Goal: Task Accomplishment & Management: Complete application form

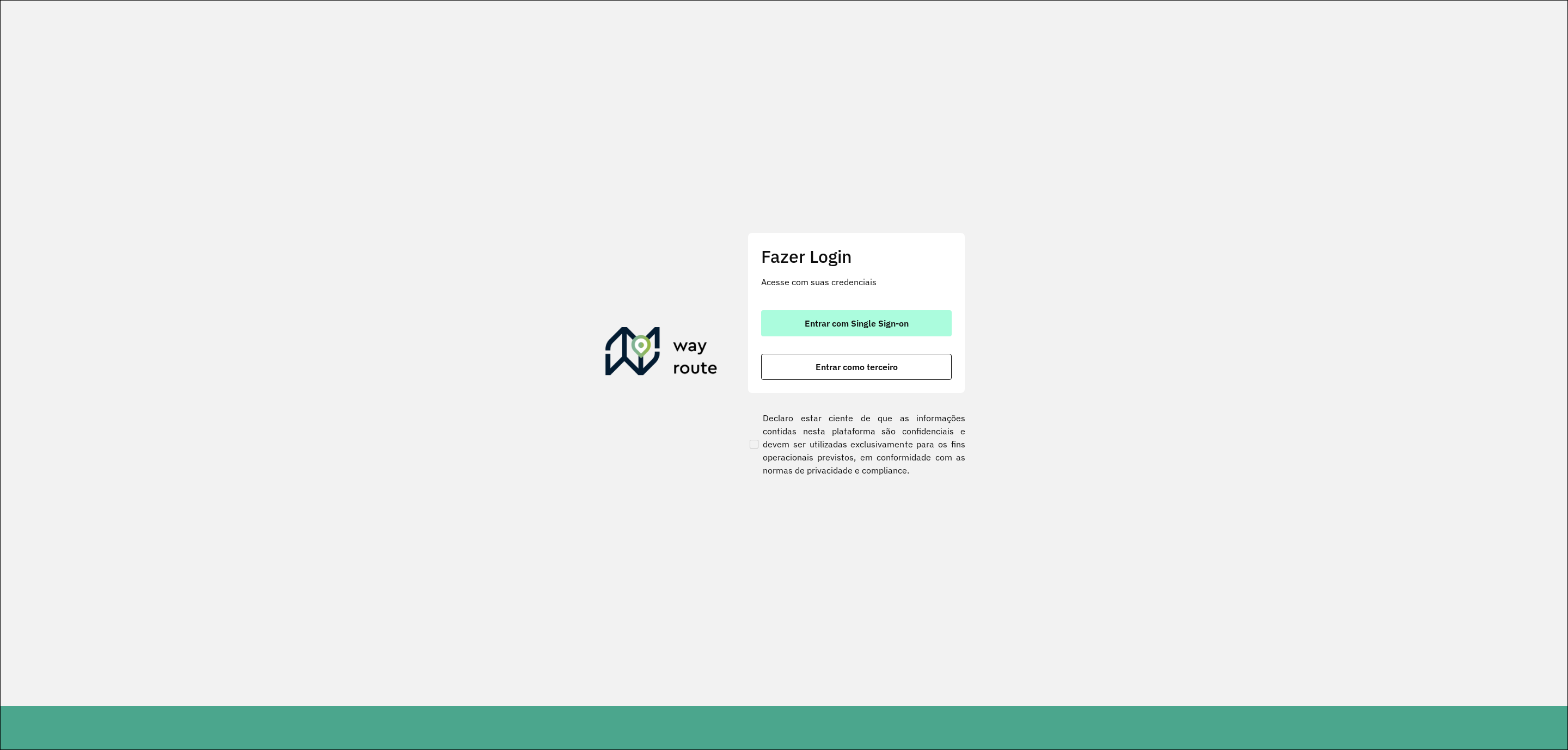
click at [879, 328] on span "Entrar com Single Sign-on" at bounding box center [856, 323] width 104 height 9
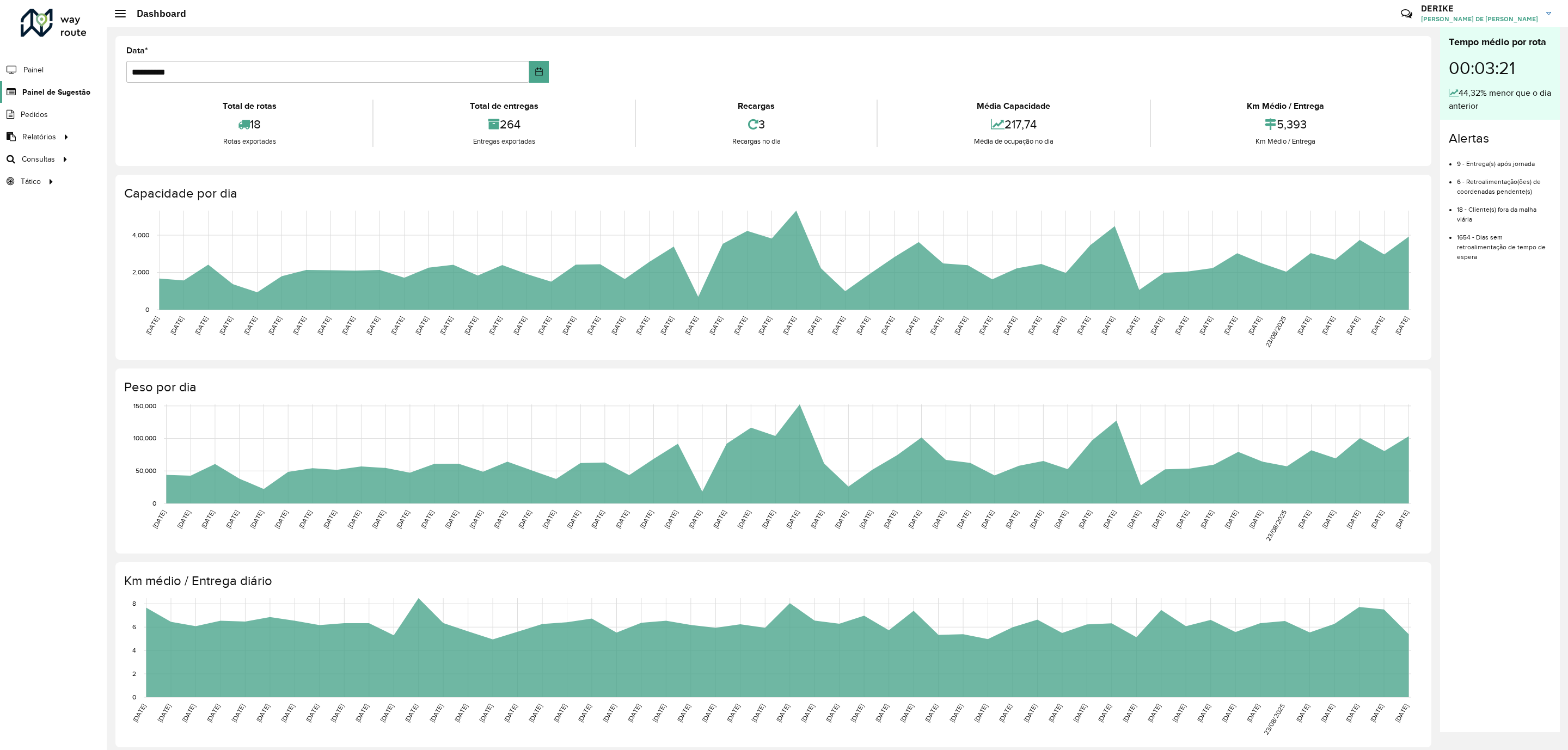
click at [56, 94] on span "Painel de Sugestão" at bounding box center [56, 92] width 68 height 11
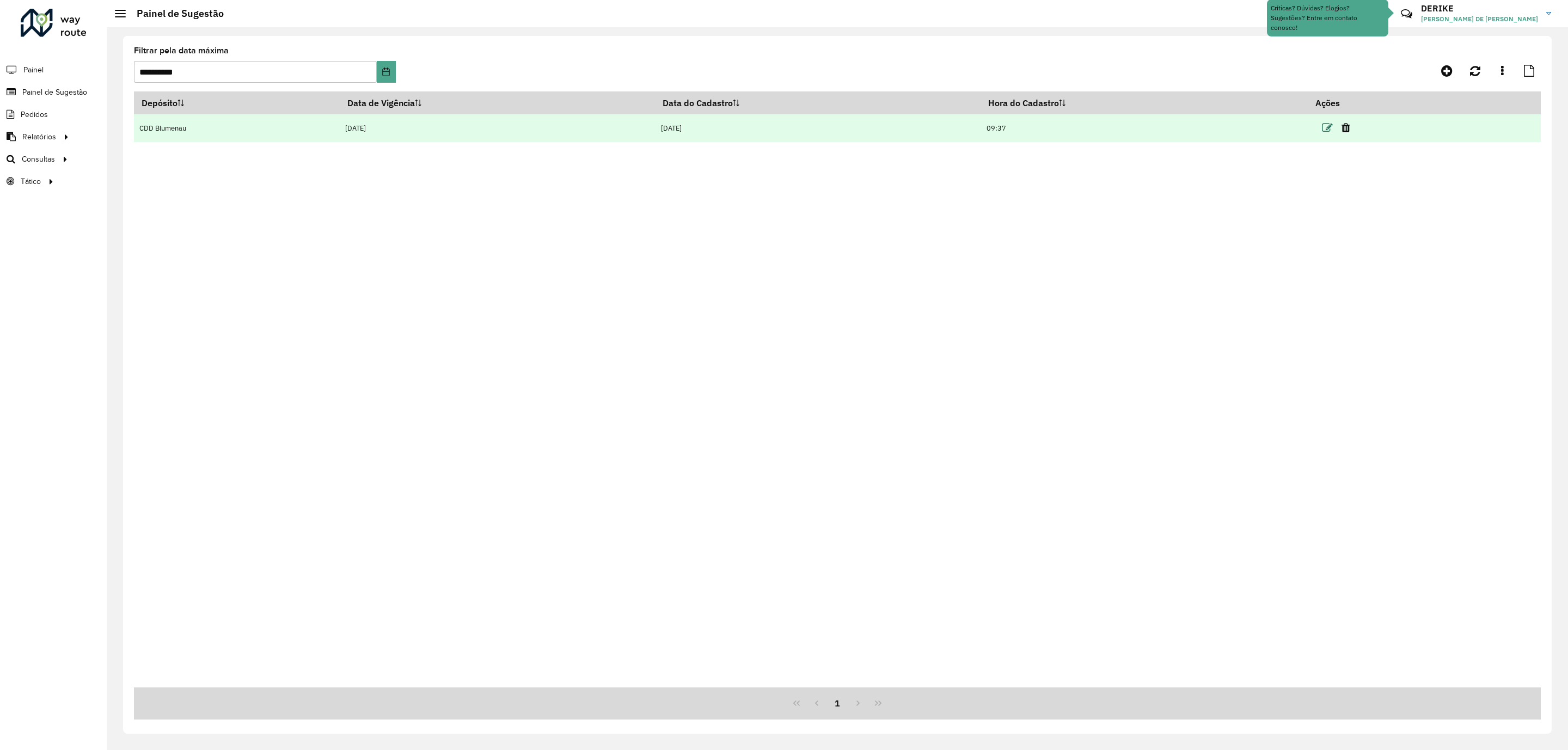
click at [1332, 128] on icon at bounding box center [1327, 128] width 11 height 11
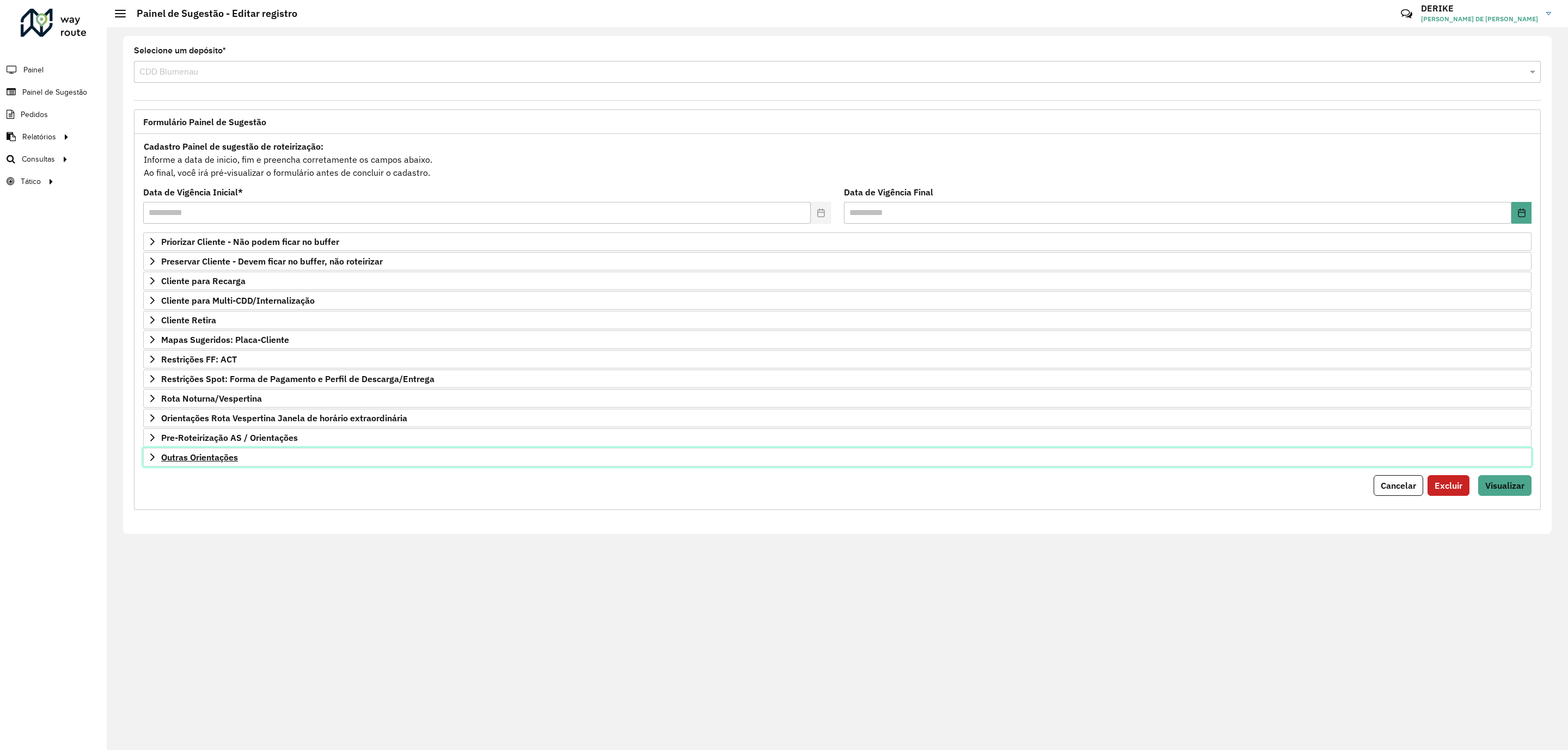
click at [221, 459] on span "Outras Orientações" at bounding box center [200, 457] width 77 height 9
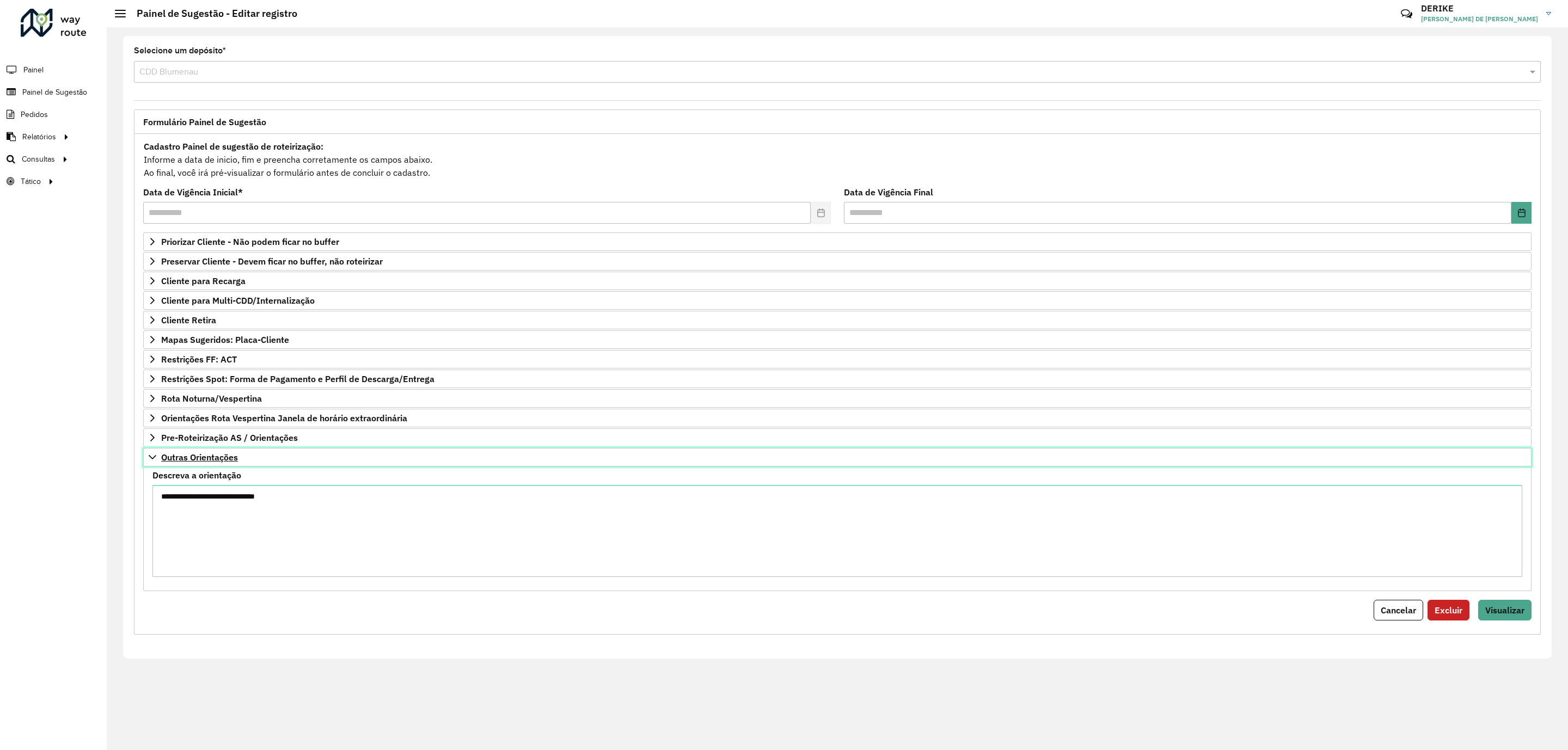
click at [221, 459] on span "Outras Orientações" at bounding box center [200, 457] width 77 height 9
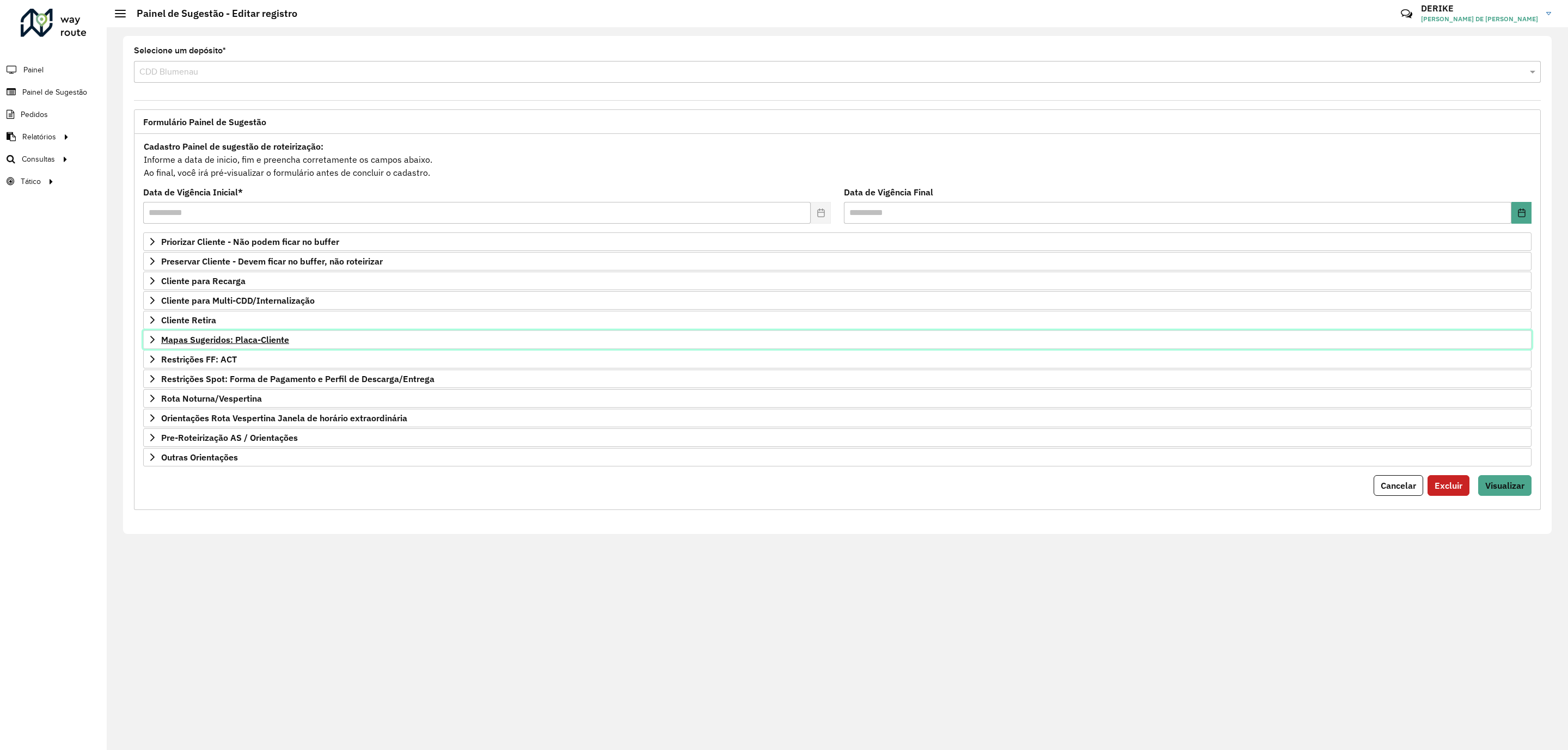
click at [201, 340] on span "Mapas Sugeridos: Placa-Cliente" at bounding box center [225, 340] width 128 height 9
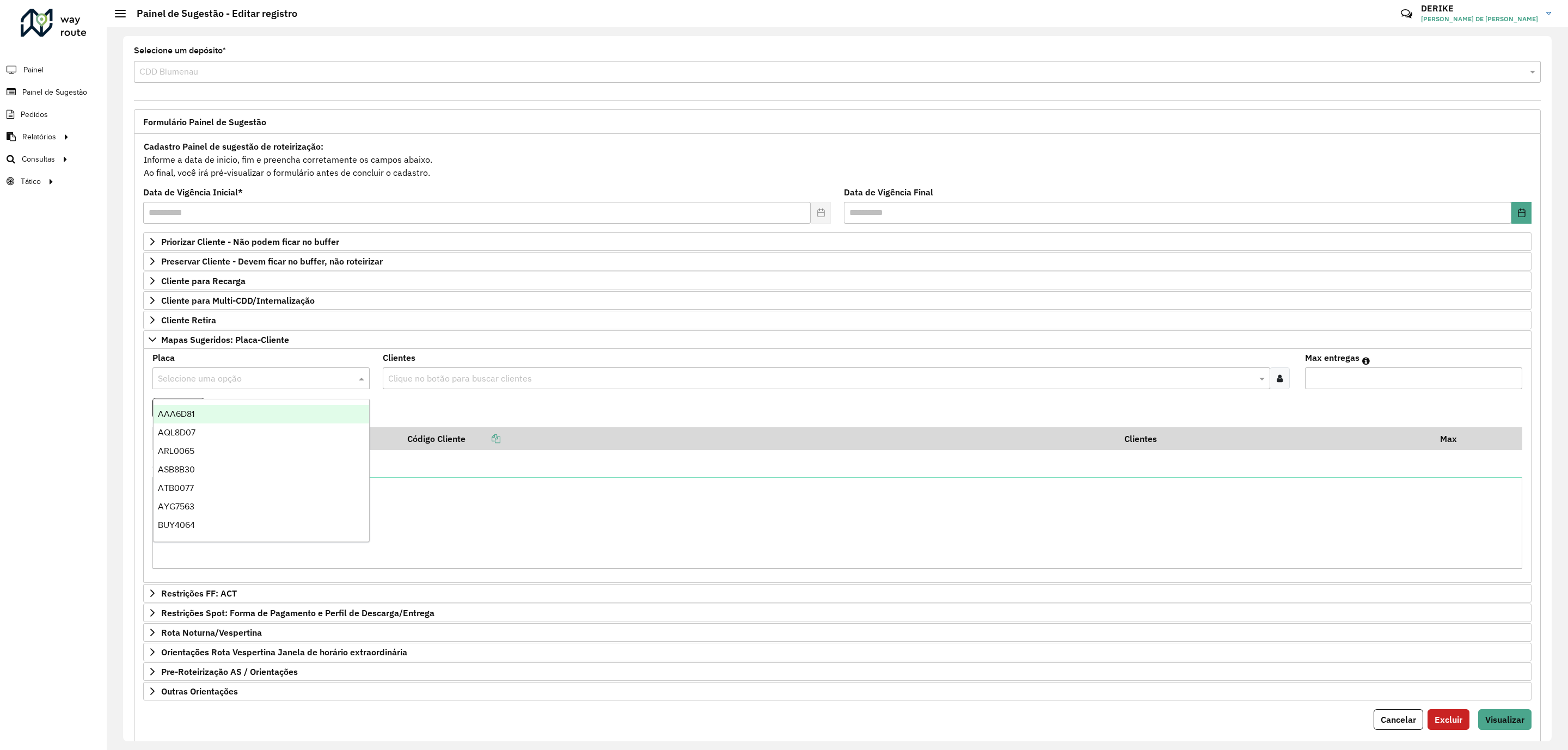
click at [227, 379] on input "text" at bounding box center [250, 379] width 185 height 13
type input "***"
click at [199, 415] on div "RXU0A60" at bounding box center [261, 414] width 215 height 18
click at [173, 414] on button "Adicionar" at bounding box center [179, 408] width 53 height 21
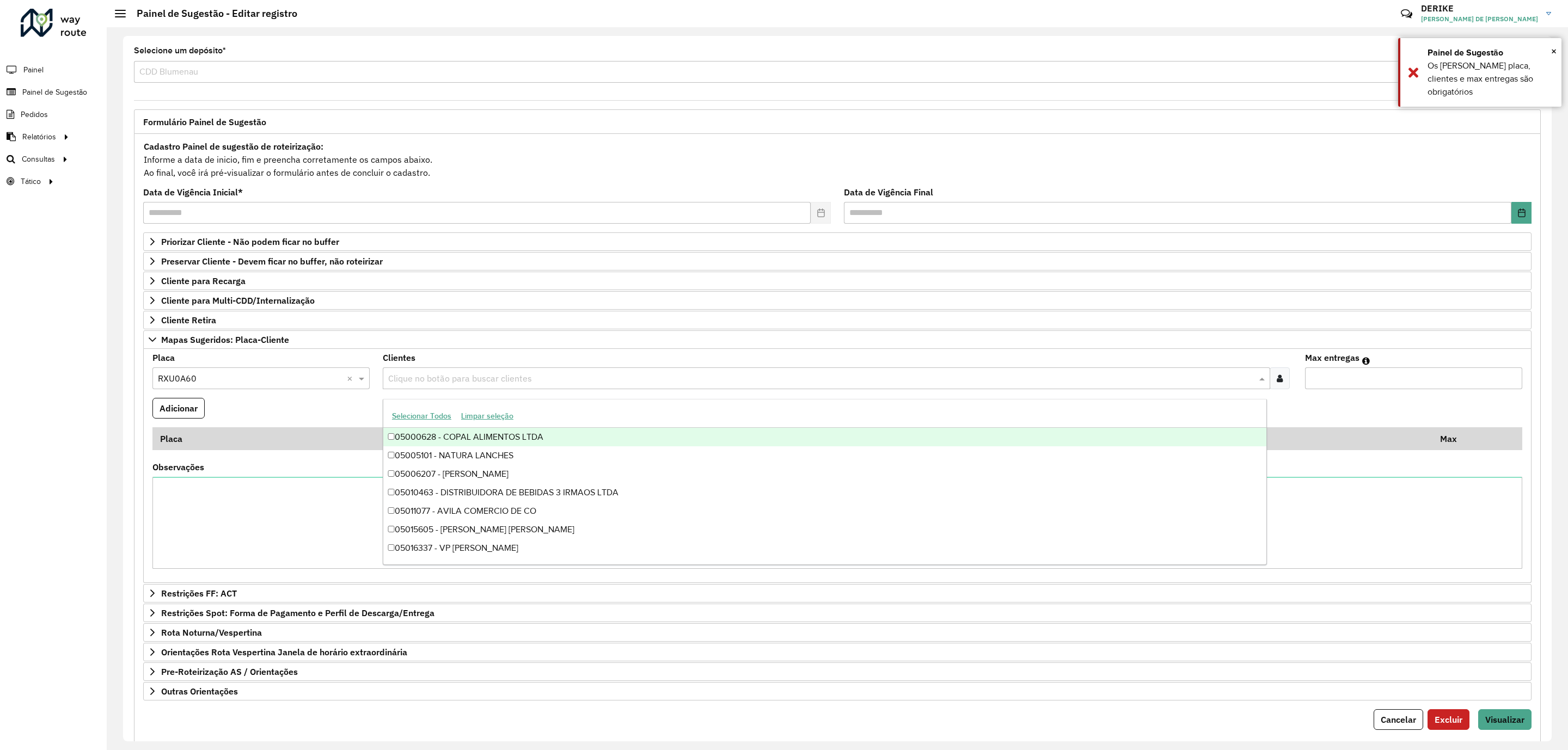
click at [419, 382] on input "text" at bounding box center [821, 379] width 871 height 13
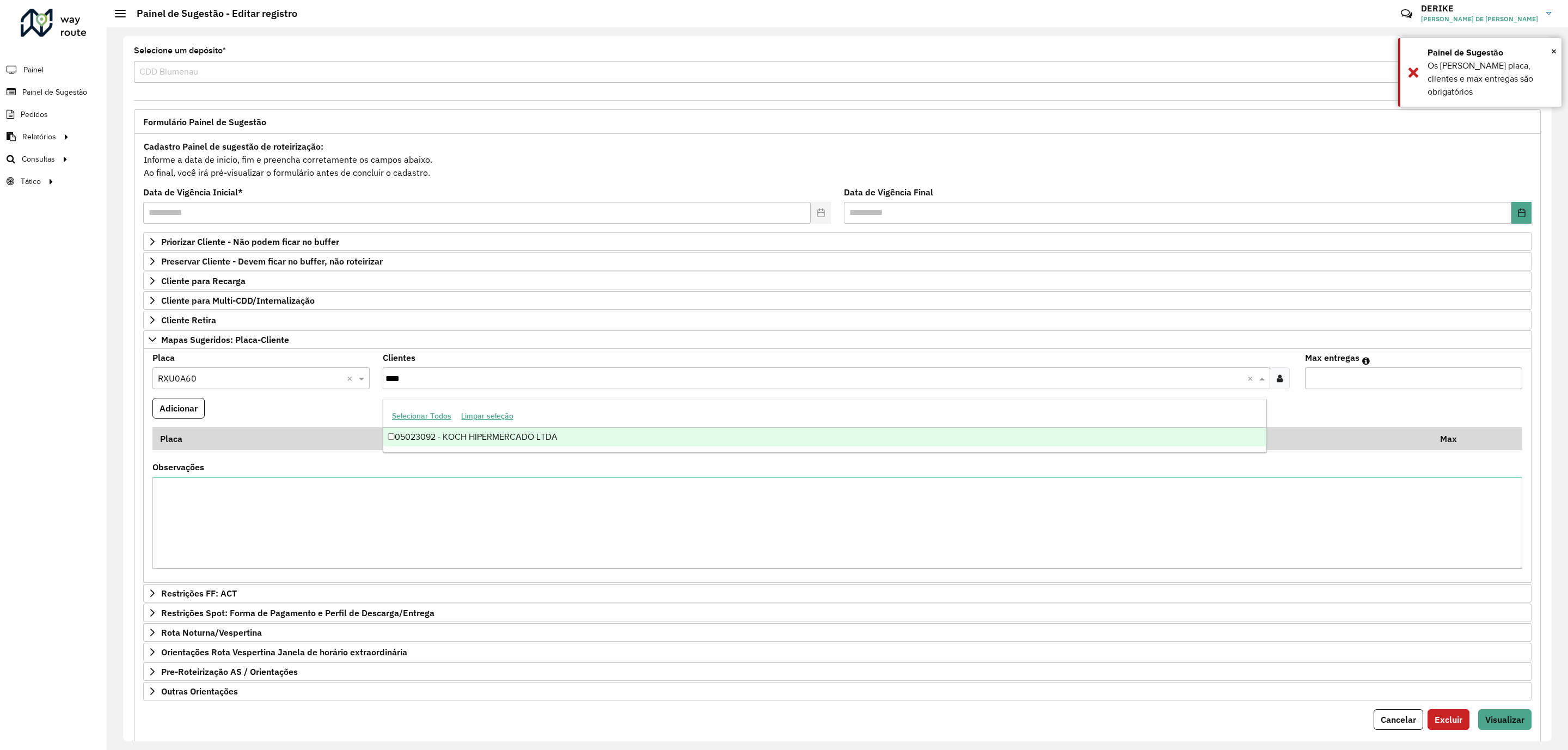
type input "*****"
click at [505, 436] on div "05023092 - KOCH HIPERMERCADO LTDA" at bounding box center [824, 436] width 883 height 18
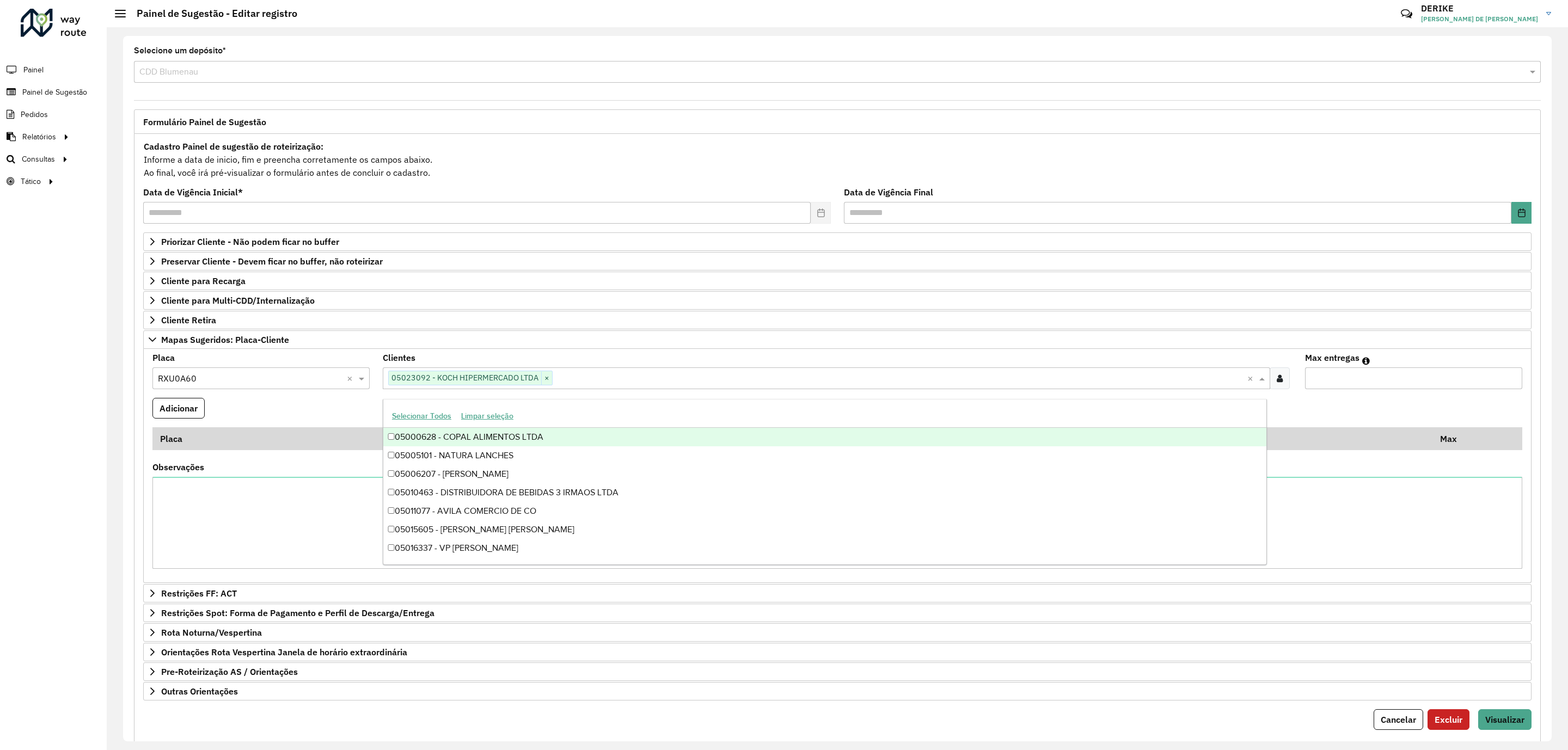
click at [1364, 389] on input "Max entregas" at bounding box center [1414, 378] width 217 height 22
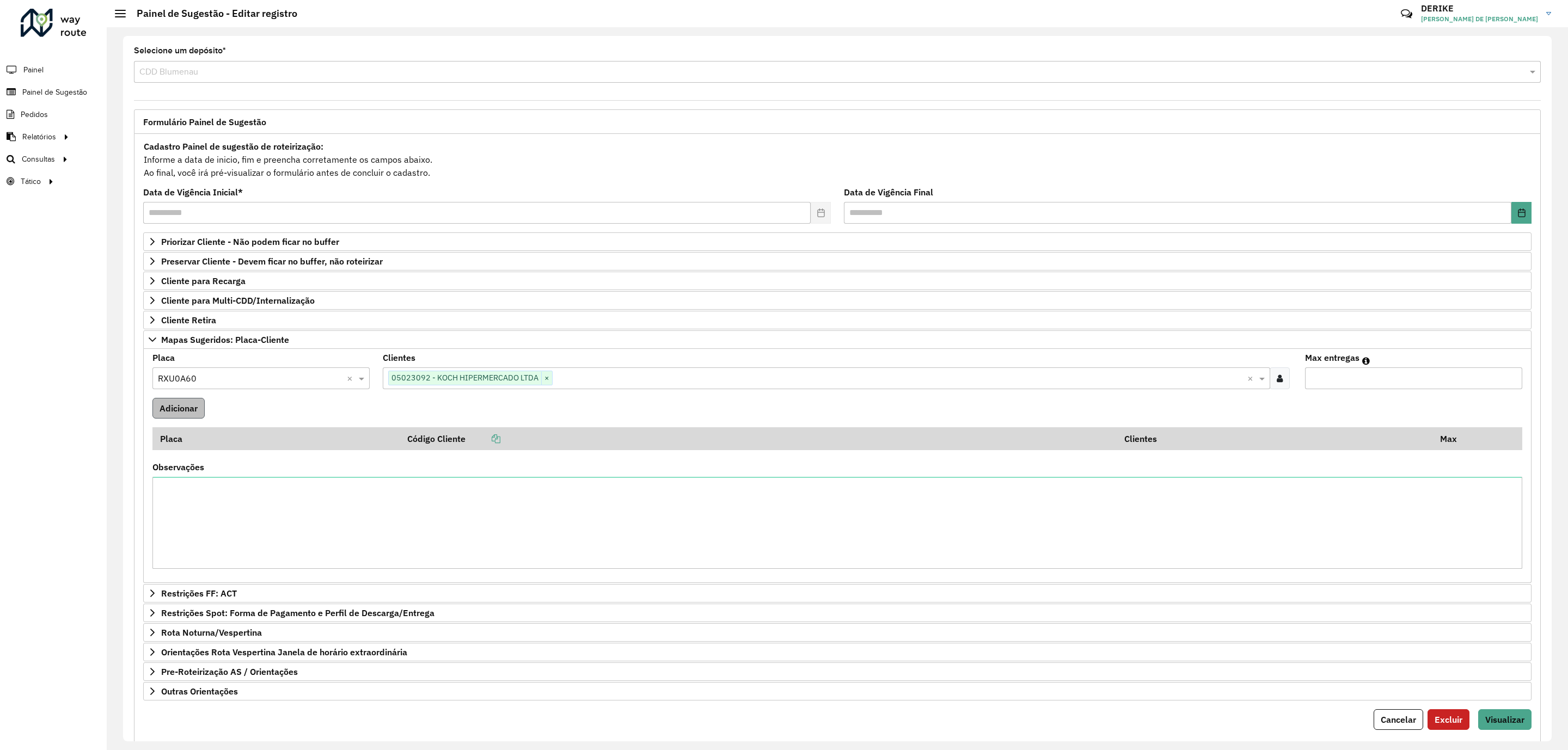
type input "*"
click at [187, 416] on button "Adicionar" at bounding box center [179, 408] width 53 height 21
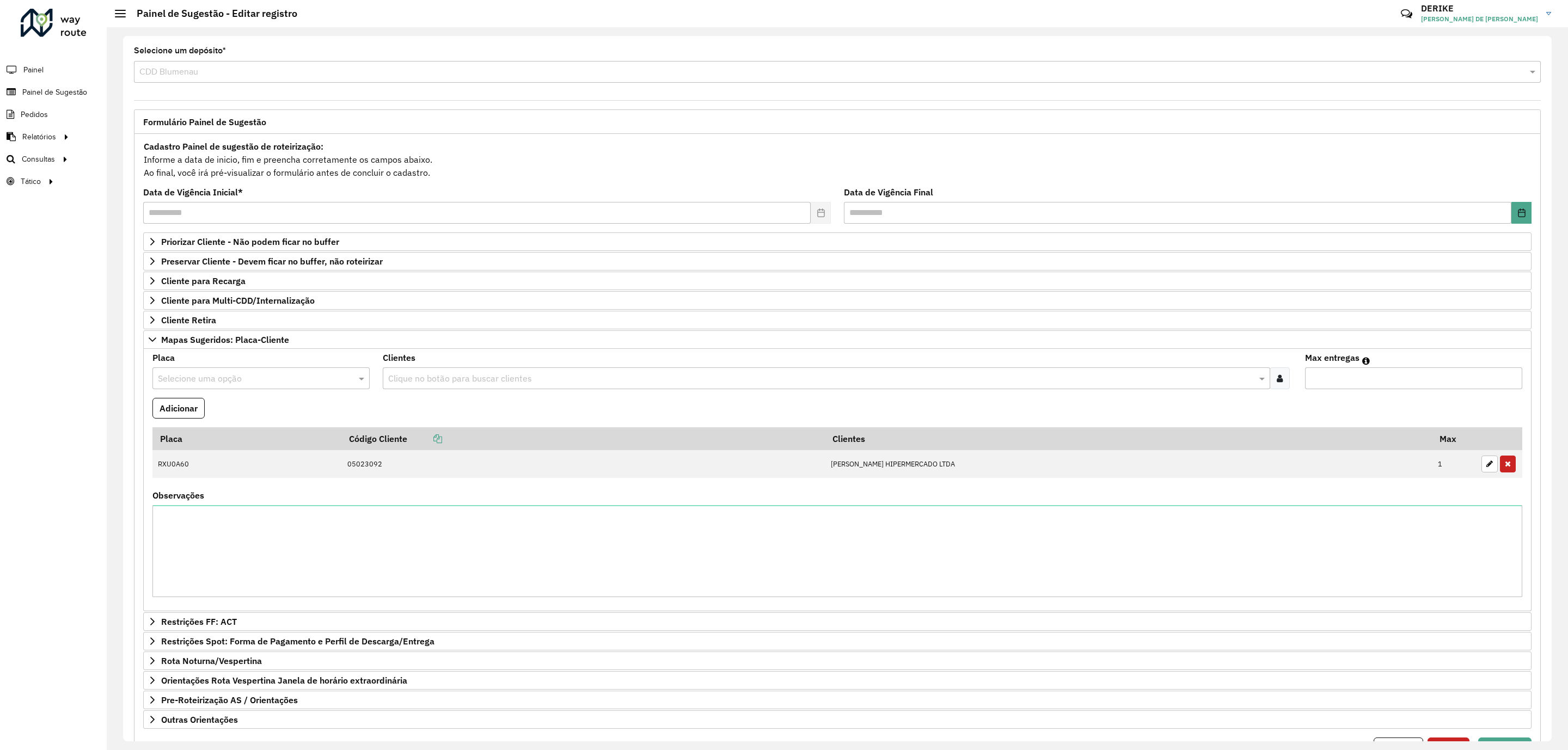
click at [198, 381] on input "text" at bounding box center [250, 379] width 185 height 13
type input "*******"
click at [173, 412] on span "MHL3269" at bounding box center [176, 414] width 37 height 10
click at [427, 372] on div "Clique no botão para buscar clientes" at bounding box center [826, 378] width 886 height 22
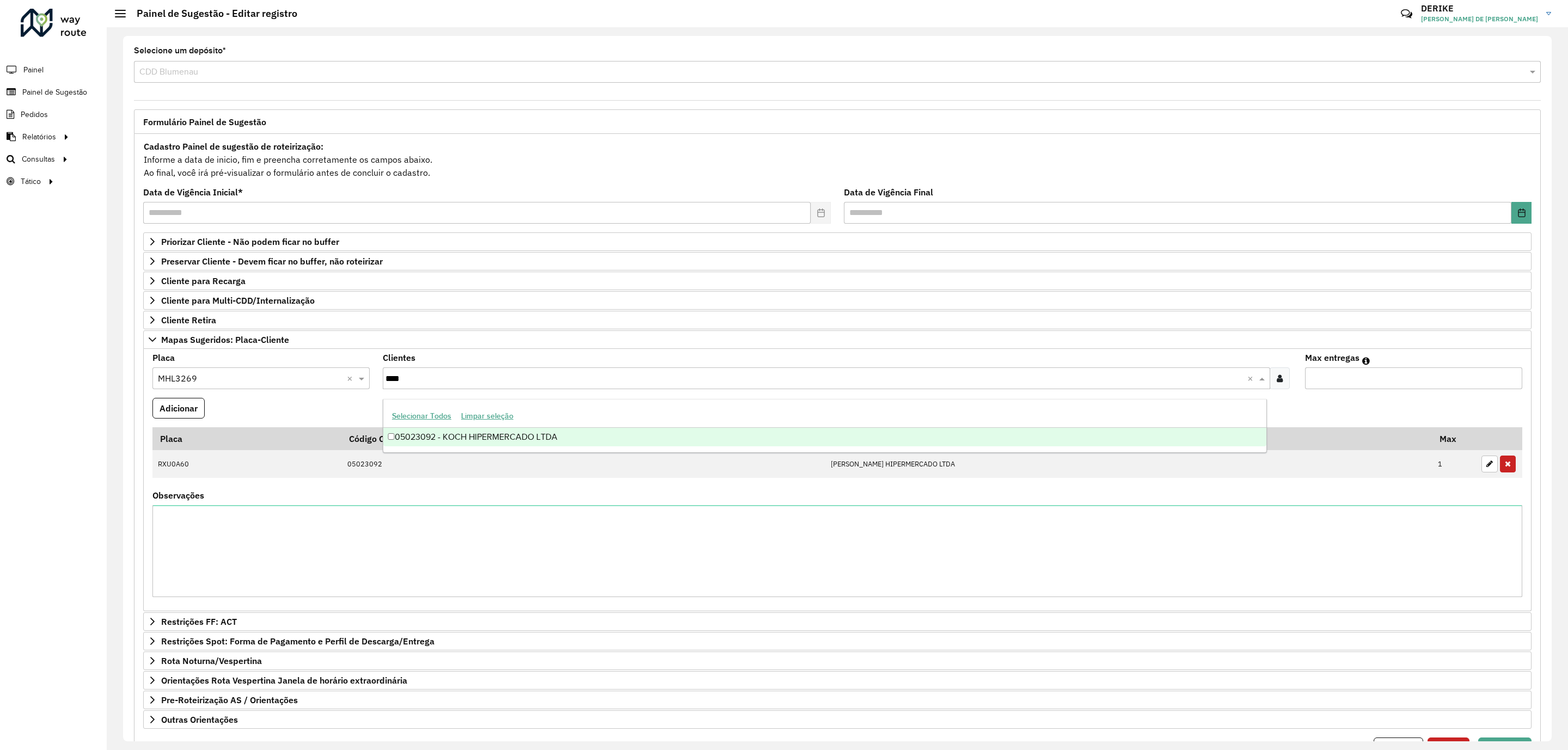
type input "*****"
click at [470, 438] on div "05023092 - KOCH HIPERMERCADO LTDA" at bounding box center [824, 436] width 883 height 18
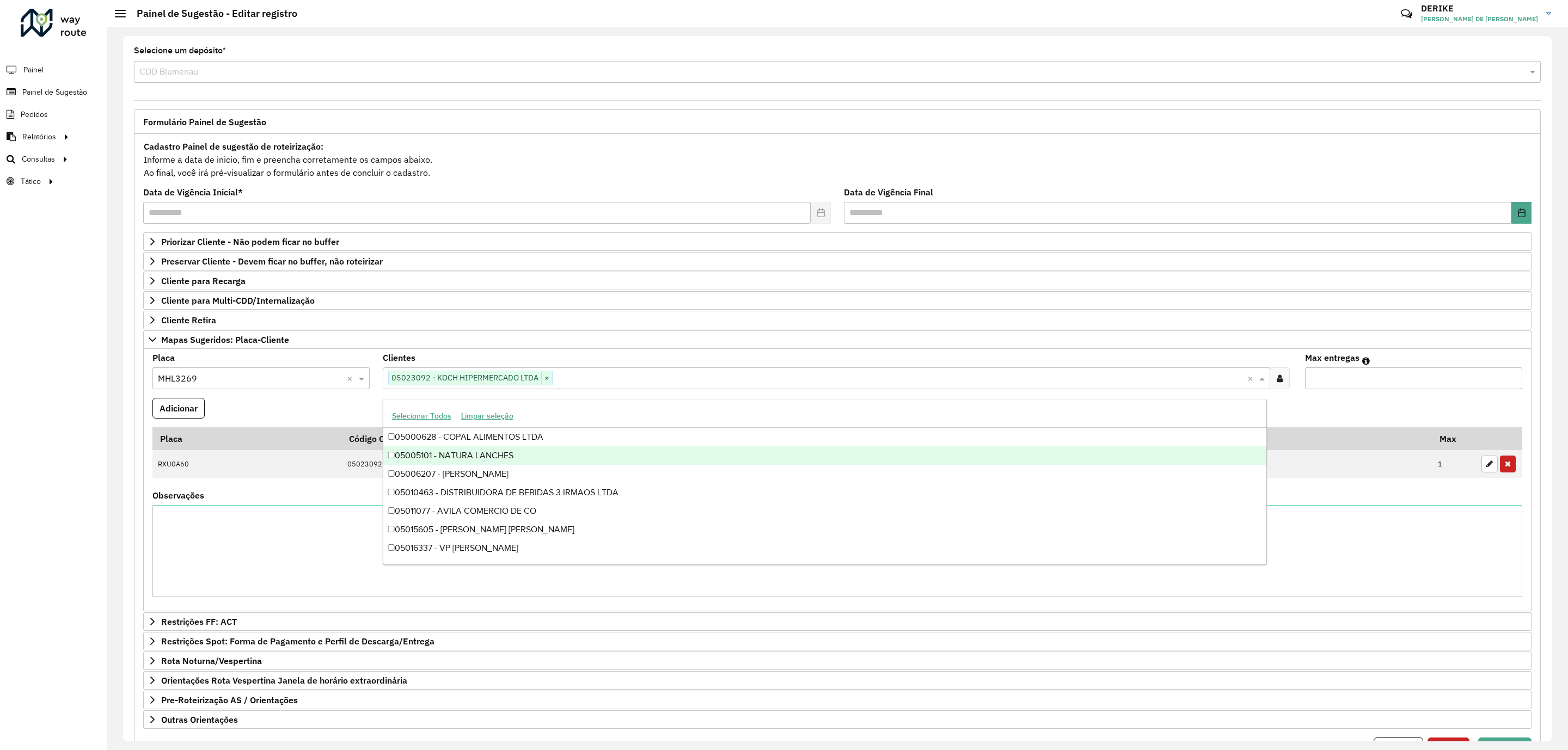
click at [707, 410] on div "Selecionar Todos Limpar seleção" at bounding box center [824, 416] width 883 height 23
drag, startPoint x: 725, startPoint y: 367, endPoint x: 729, endPoint y: 363, distance: 5.7
click at [725, 366] on div "Clientes Clique no botão para buscar clientes 05023092 - KOCH HIPERMERCADO LTDA…" at bounding box center [837, 371] width 908 height 35
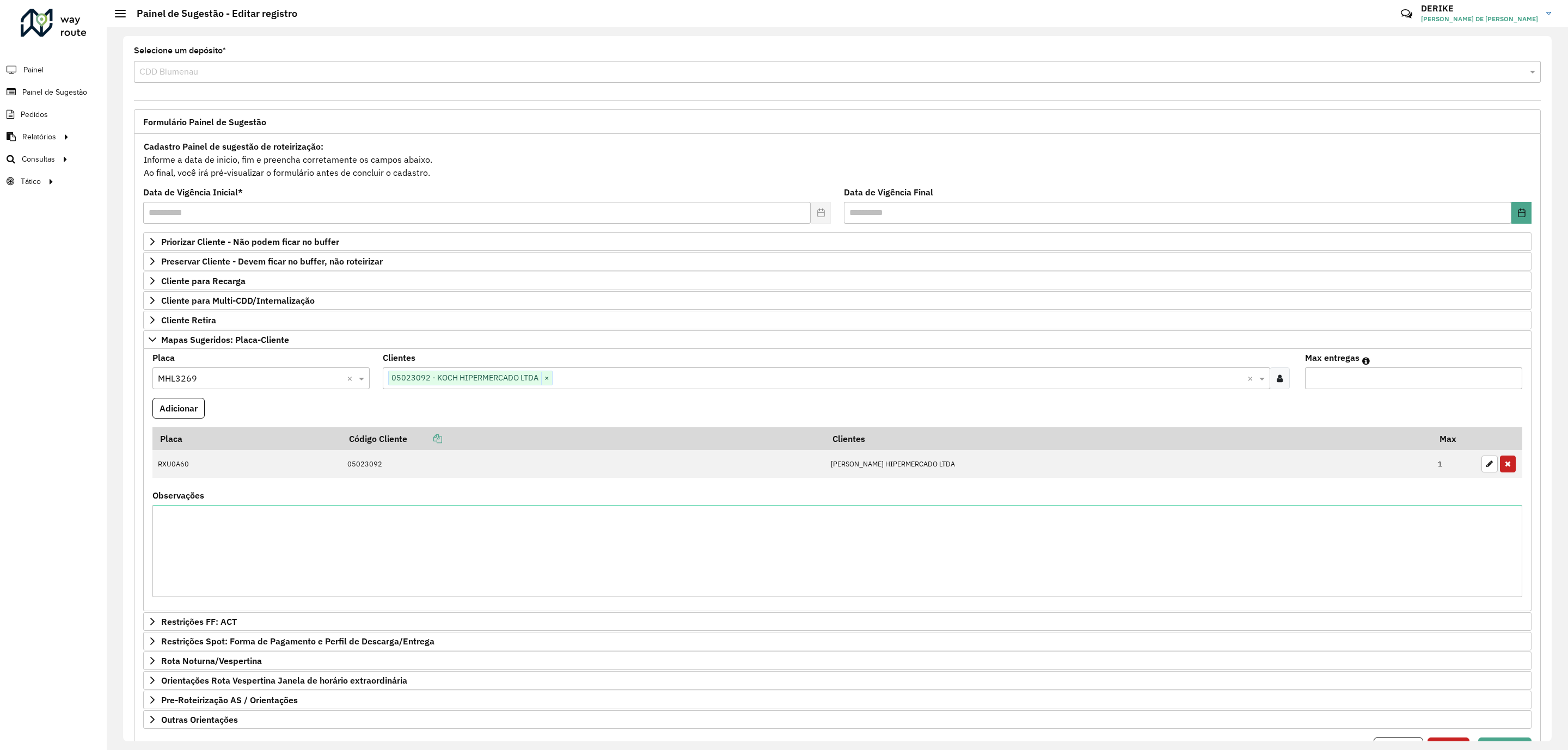
click at [1325, 378] on input "Max entregas" at bounding box center [1414, 378] width 217 height 22
type input "*"
click at [185, 416] on button "Adicionar" at bounding box center [179, 408] width 53 height 21
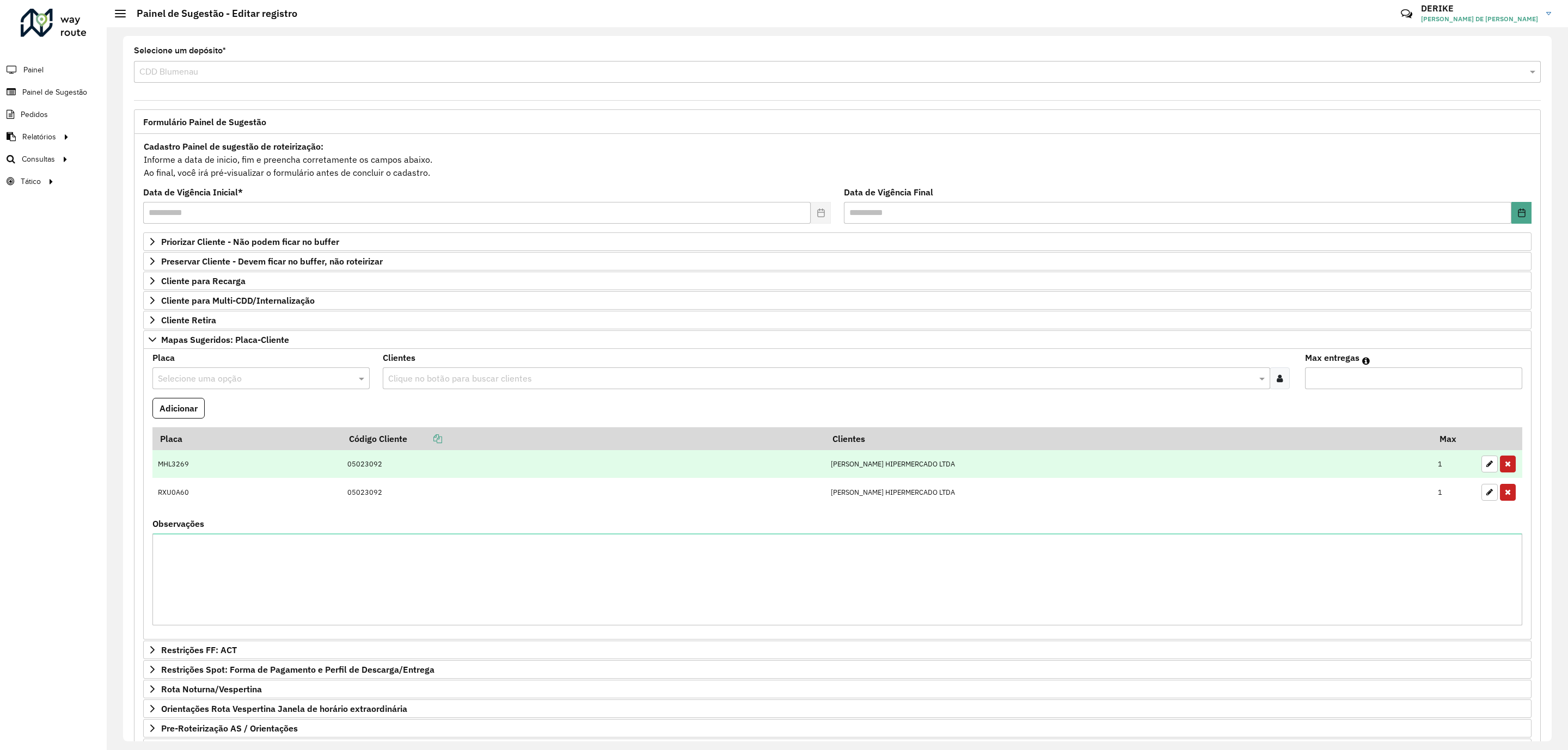
scroll to position [129, 0]
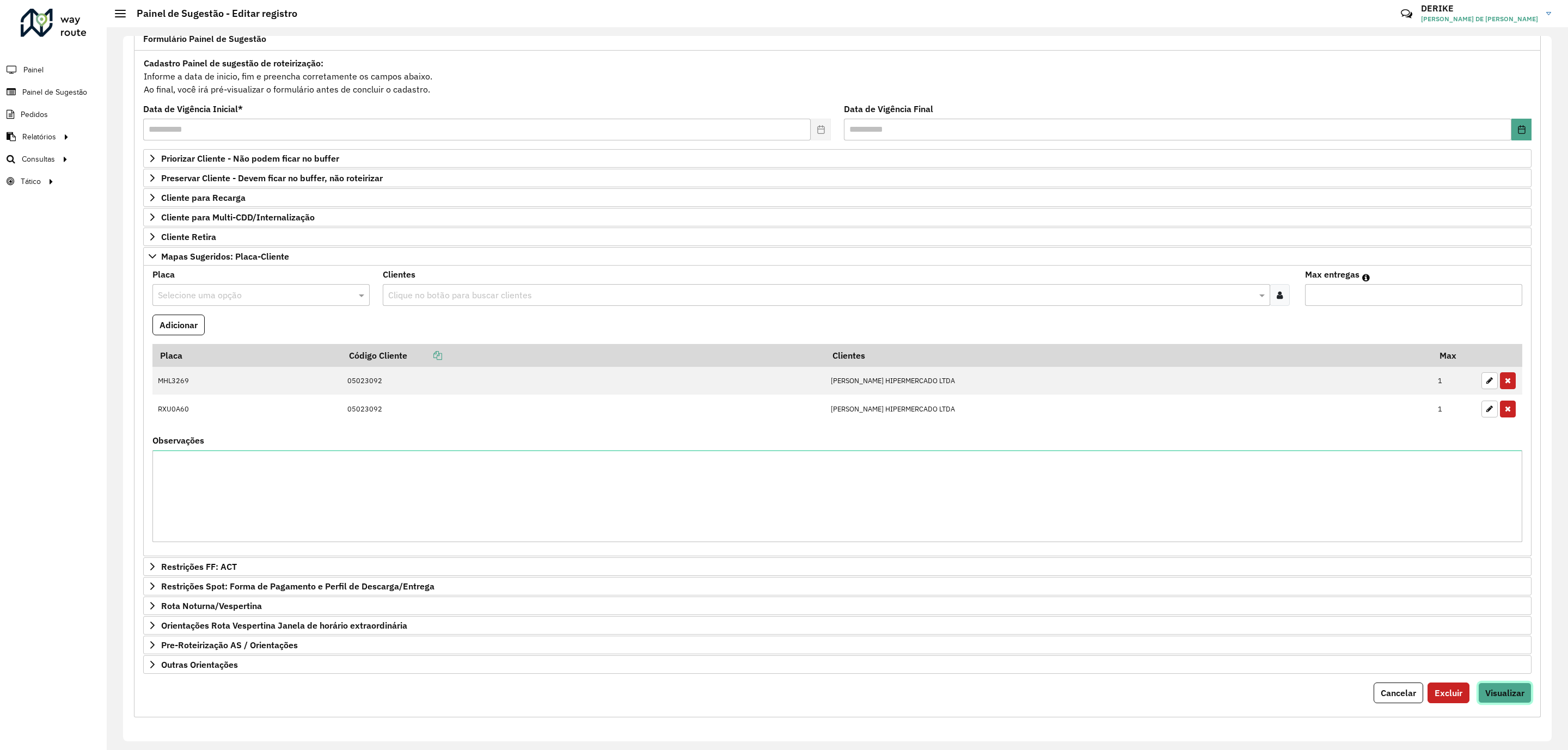
click at [1501, 691] on span "Visualizar" at bounding box center [1504, 693] width 39 height 11
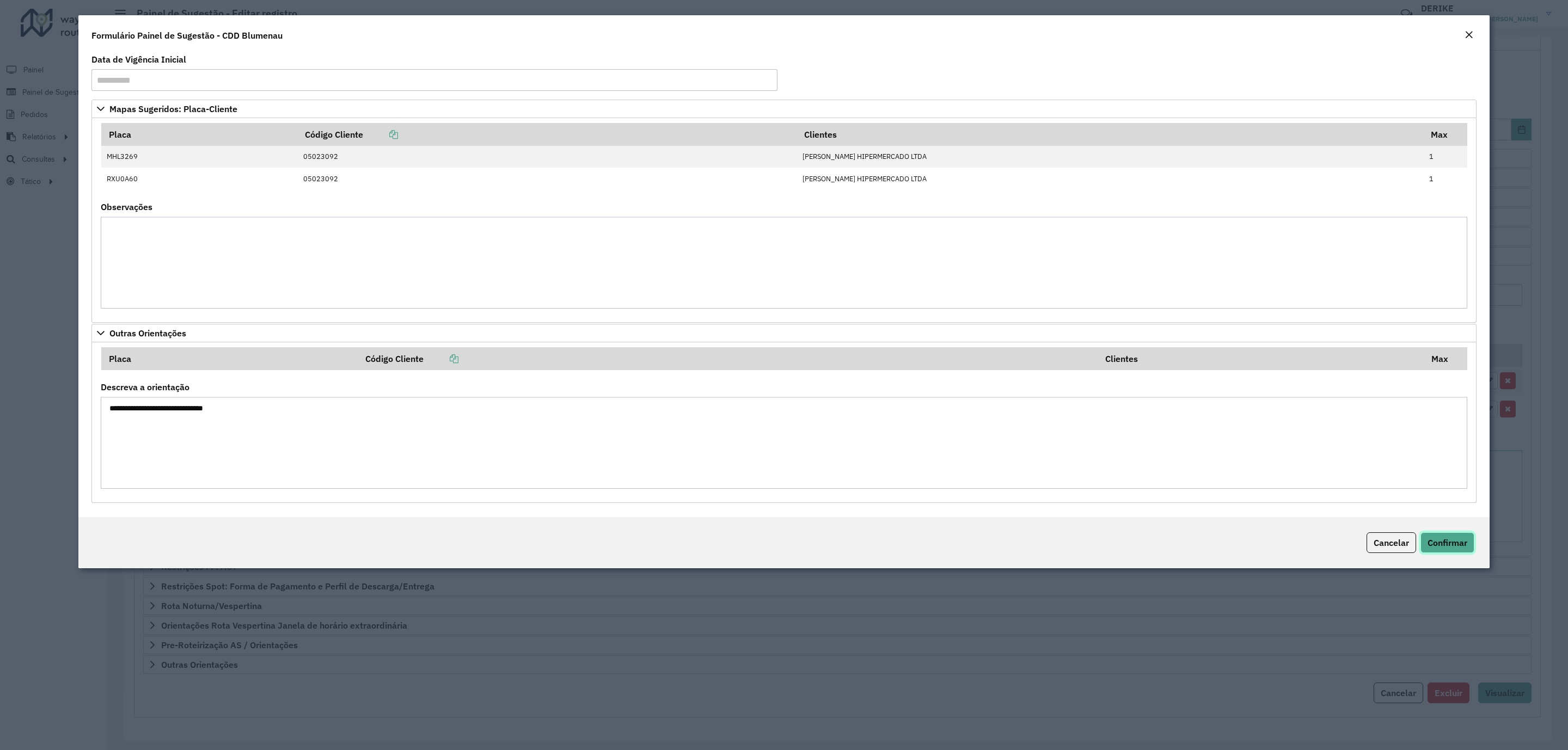
click at [1452, 548] on span "Confirmar" at bounding box center [1446, 542] width 39 height 11
